Goal: Task Accomplishment & Management: Manage account settings

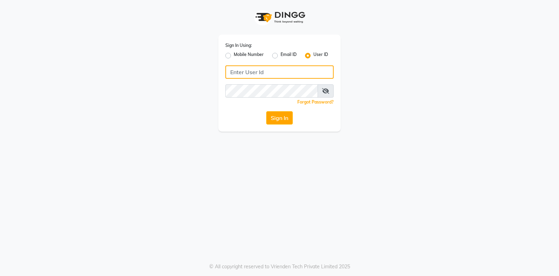
click at [290, 69] on input "Username" at bounding box center [279, 71] width 108 height 13
click at [297, 74] on input "Username" at bounding box center [279, 71] width 108 height 13
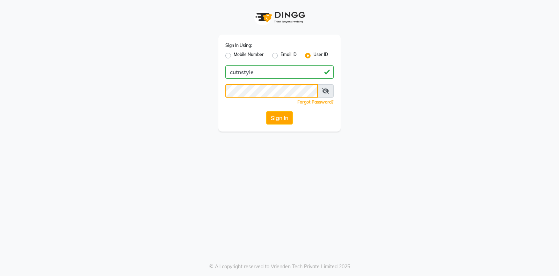
click at [266, 111] on button "Sign In" at bounding box center [279, 117] width 27 height 13
click at [280, 118] on button "Sign In" at bounding box center [279, 117] width 27 height 13
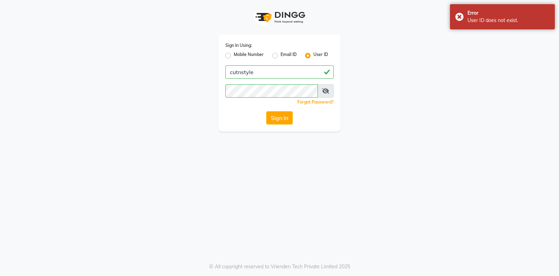
click at [326, 89] on icon at bounding box center [325, 91] width 7 height 6
drag, startPoint x: 267, startPoint y: 70, endPoint x: 172, endPoint y: 59, distance: 95.7
click at [172, 59] on div "Sign In Using: Mobile Number Email ID User ID cutnstyle Remember me Forgot Pass…" at bounding box center [279, 65] width 398 height 131
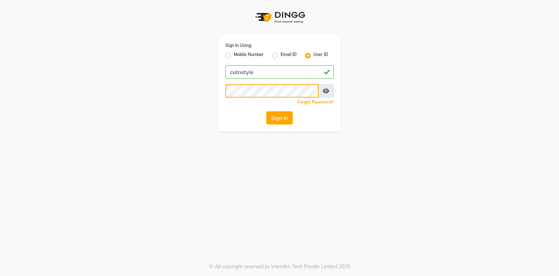
click at [266, 111] on button "Sign In" at bounding box center [279, 117] width 27 height 13
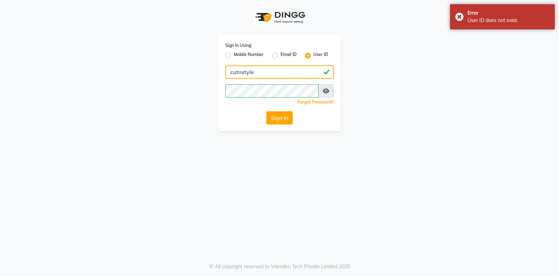
click at [243, 73] on input "cutnstyle" at bounding box center [279, 71] width 108 height 13
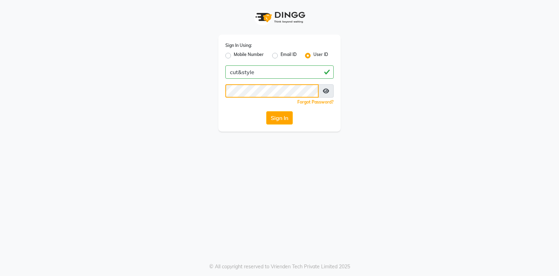
click at [266, 111] on button "Sign In" at bounding box center [279, 117] width 27 height 13
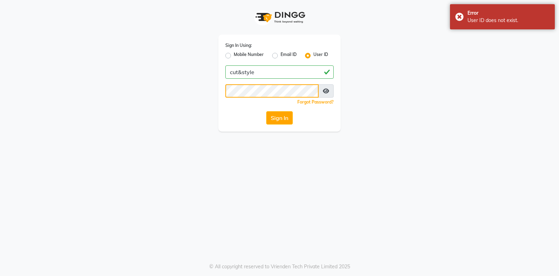
click at [266, 111] on button "Sign In" at bounding box center [279, 117] width 27 height 13
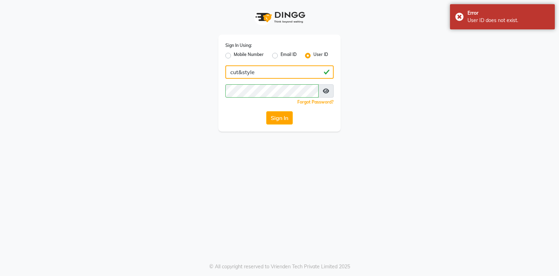
click at [242, 71] on input "cut&style" at bounding box center [279, 71] width 108 height 13
type input "cutnstyle"
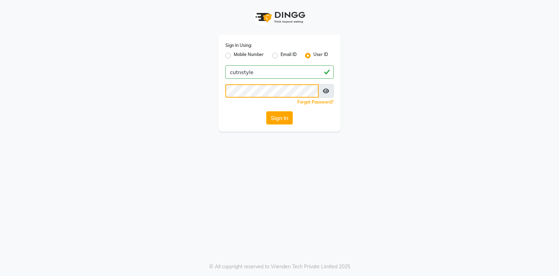
click at [266, 111] on button "Sign In" at bounding box center [279, 117] width 27 height 13
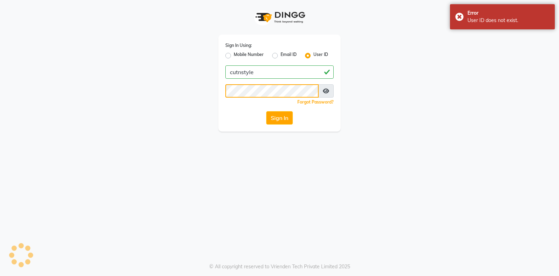
click at [158, 77] on div "Sign In Using: Mobile Number Email ID User ID cutnstyle Remember me Forgot Pass…" at bounding box center [279, 65] width 398 height 131
click at [266, 111] on button "Sign In" at bounding box center [279, 117] width 27 height 13
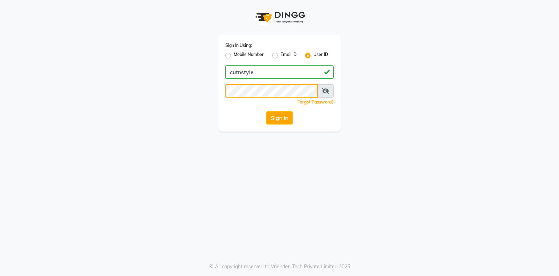
click at [266, 111] on button "Sign In" at bounding box center [279, 117] width 27 height 13
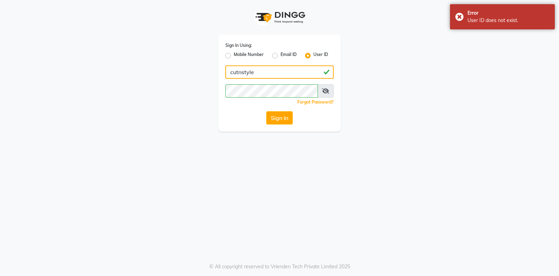
drag, startPoint x: 239, startPoint y: 70, endPoint x: 279, endPoint y: 79, distance: 41.6
click at [239, 70] on input "cutnstyle" at bounding box center [279, 71] width 108 height 13
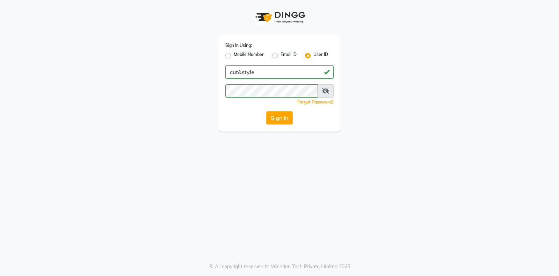
click at [325, 91] on icon at bounding box center [325, 91] width 7 height 6
click at [266, 111] on button "Sign In" at bounding box center [279, 117] width 27 height 13
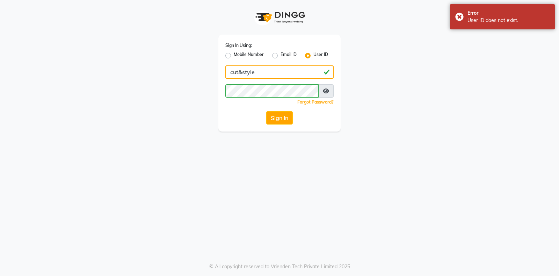
click at [242, 73] on input "cut&style" at bounding box center [279, 71] width 108 height 13
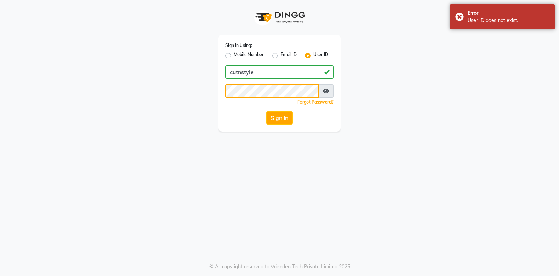
click at [266, 111] on button "Sign In" at bounding box center [279, 117] width 27 height 13
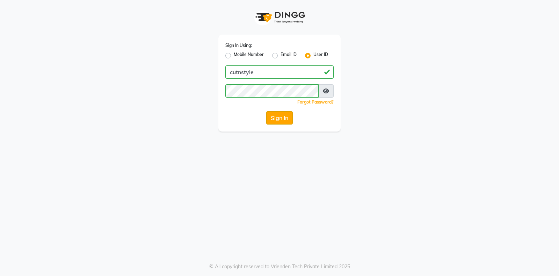
click at [286, 116] on button "Sign In" at bounding box center [279, 117] width 27 height 13
click at [324, 91] on icon at bounding box center [326, 91] width 6 height 6
click at [289, 111] on div "Sign In Using: Mobile Number Email ID User ID cutnstyle Remember me Forgot Pass…" at bounding box center [279, 83] width 122 height 97
click at [287, 117] on button "Sign In" at bounding box center [279, 117] width 27 height 13
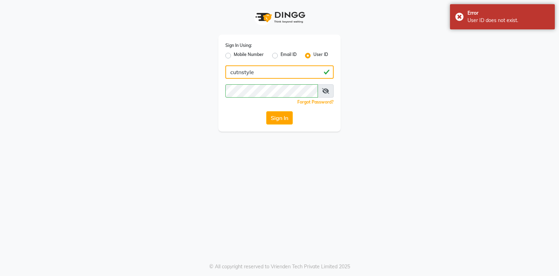
click at [242, 72] on input "cutnstyle" at bounding box center [279, 71] width 108 height 13
type input "cut&style"
click at [284, 118] on button "Sign In" at bounding box center [279, 117] width 27 height 13
click at [276, 117] on button "Sign In" at bounding box center [279, 117] width 27 height 13
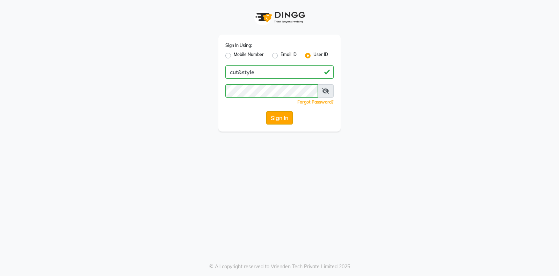
click at [277, 119] on button "Sign In" at bounding box center [279, 117] width 27 height 13
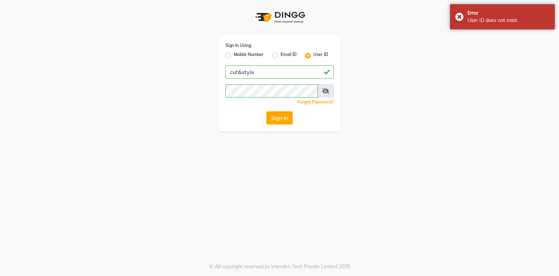
click at [371, 101] on div "Sign In Using: Mobile Number Email ID User ID cut&style Remember me Forgot Pass…" at bounding box center [279, 65] width 398 height 131
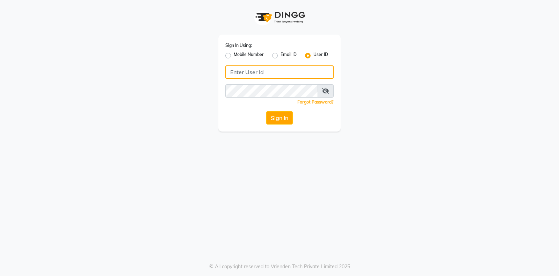
click at [258, 71] on input "Username" at bounding box center [279, 71] width 108 height 13
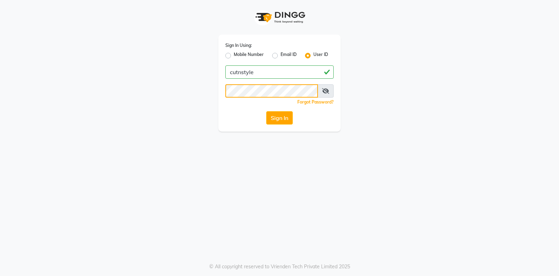
click at [266, 111] on button "Sign In" at bounding box center [279, 117] width 27 height 13
click at [283, 118] on button "Sign In" at bounding box center [279, 117] width 27 height 13
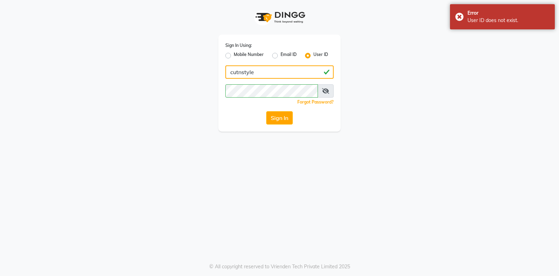
click at [241, 71] on input "cutnstyle" at bounding box center [279, 71] width 108 height 13
drag, startPoint x: 189, startPoint y: 69, endPoint x: 174, endPoint y: 67, distance: 15.4
click at [174, 67] on div "Sign In Using: Mobile Number Email ID User ID cutnstyle Remember me Forgot Pass…" at bounding box center [279, 65] width 398 height 131
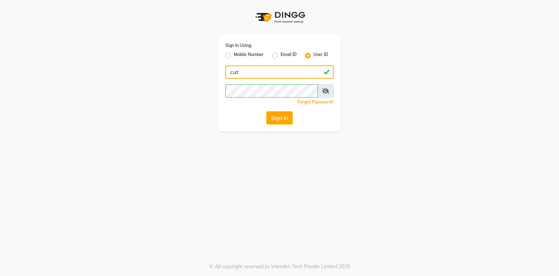
drag, startPoint x: 279, startPoint y: 77, endPoint x: 182, endPoint y: 66, distance: 96.6
click at [182, 66] on div "Sign In Using: Mobile Number Email ID User ID cut Remember me Forgot Password? …" at bounding box center [279, 65] width 398 height 131
paste input "nstyle"
type input "cutnstyle"
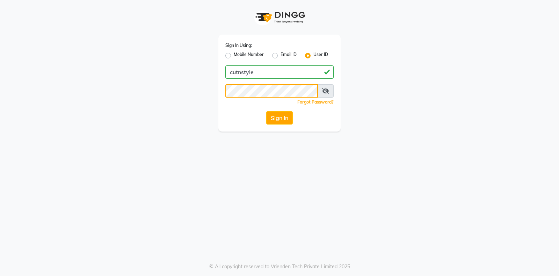
click at [186, 80] on div "Sign In Using: Mobile Number Email ID User ID cutnstyle Remember me Forgot Pass…" at bounding box center [279, 65] width 398 height 131
click at [285, 119] on button "Sign In" at bounding box center [279, 117] width 27 height 13
click at [284, 119] on button "Sign In" at bounding box center [279, 117] width 27 height 13
click at [282, 117] on button "Sign In" at bounding box center [279, 117] width 27 height 13
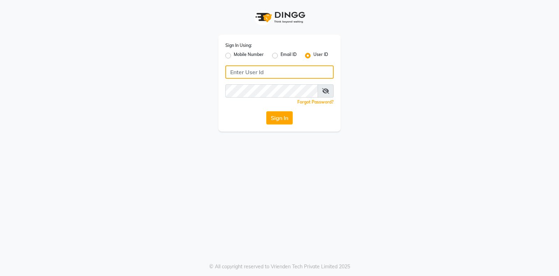
click at [284, 71] on input "Username" at bounding box center [279, 71] width 108 height 13
type input "cutnstyle"
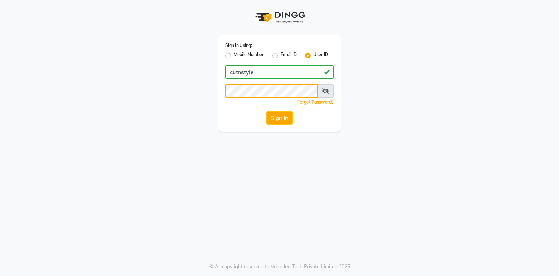
click at [266, 111] on button "Sign In" at bounding box center [279, 117] width 27 height 13
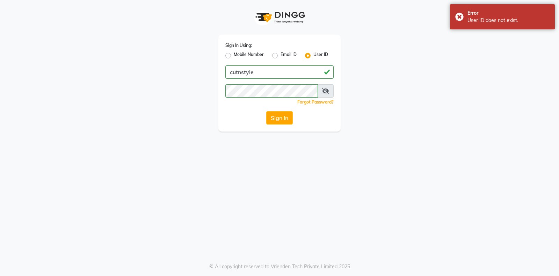
click at [278, 53] on div "Email ID" at bounding box center [284, 55] width 24 height 8
click at [281, 55] on label "Email ID" at bounding box center [289, 55] width 16 height 8
click at [281, 55] on input "Email ID" at bounding box center [283, 53] width 5 height 5
radio input "true"
radio input "false"
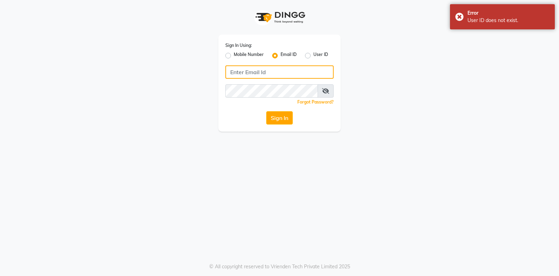
click at [280, 76] on input "Username" at bounding box center [279, 71] width 108 height 13
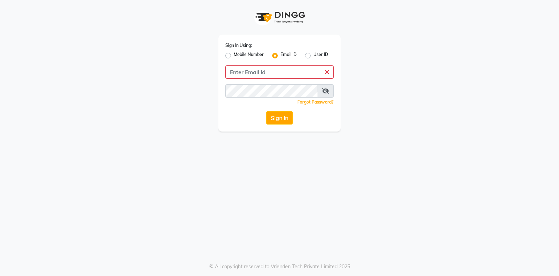
click at [234, 56] on label "Mobile Number" at bounding box center [249, 55] width 30 height 8
click at [234, 56] on input "Mobile Number" at bounding box center [236, 53] width 5 height 5
radio input "true"
radio input "false"
